Goal: Navigation & Orientation: Find specific page/section

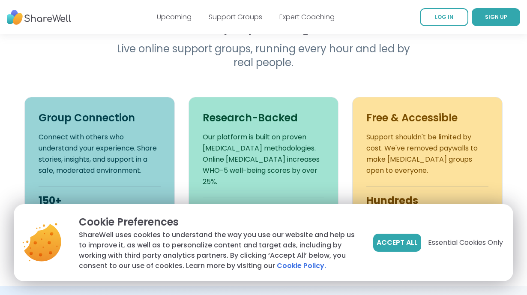
scroll to position [312, 0]
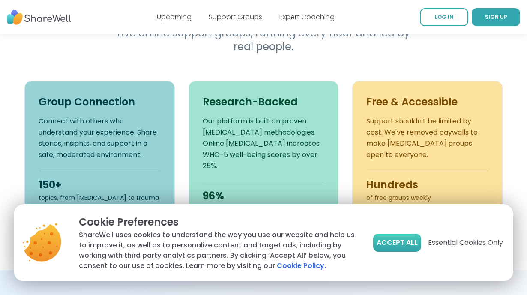
click at [403, 239] on span "Accept All" at bounding box center [396, 242] width 41 height 10
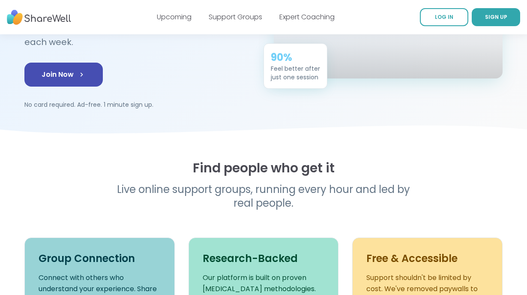
scroll to position [0, 0]
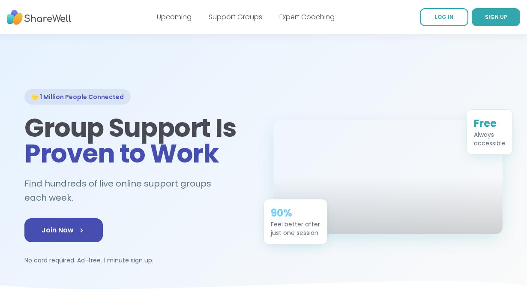
click at [236, 18] on link "Support Groups" at bounding box center [236, 17] width 54 height 10
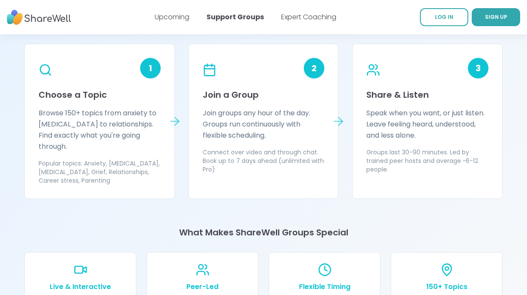
scroll to position [772, 0]
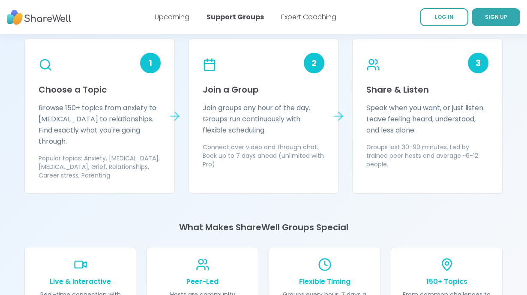
click at [173, 22] on div "Upcoming" at bounding box center [172, 17] width 35 height 10
click at [179, 18] on link "Upcoming" at bounding box center [172, 17] width 35 height 10
